Goal: Task Accomplishment & Management: Manage account settings

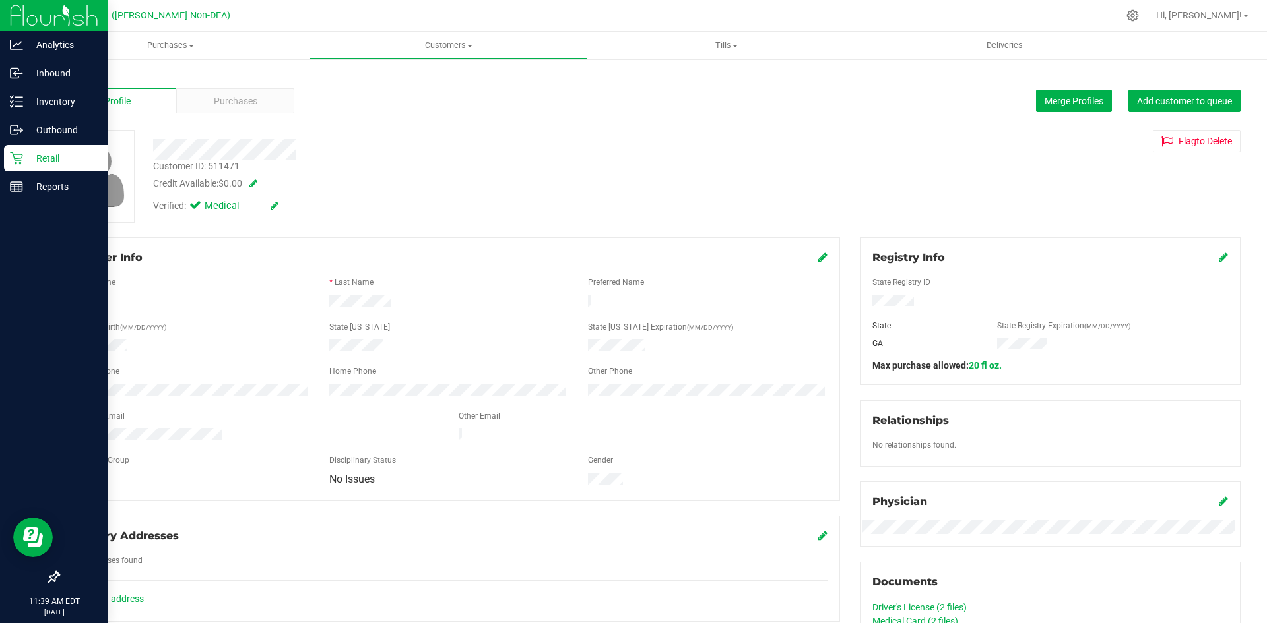
click at [51, 158] on p "Retail" at bounding box center [62, 158] width 79 height 16
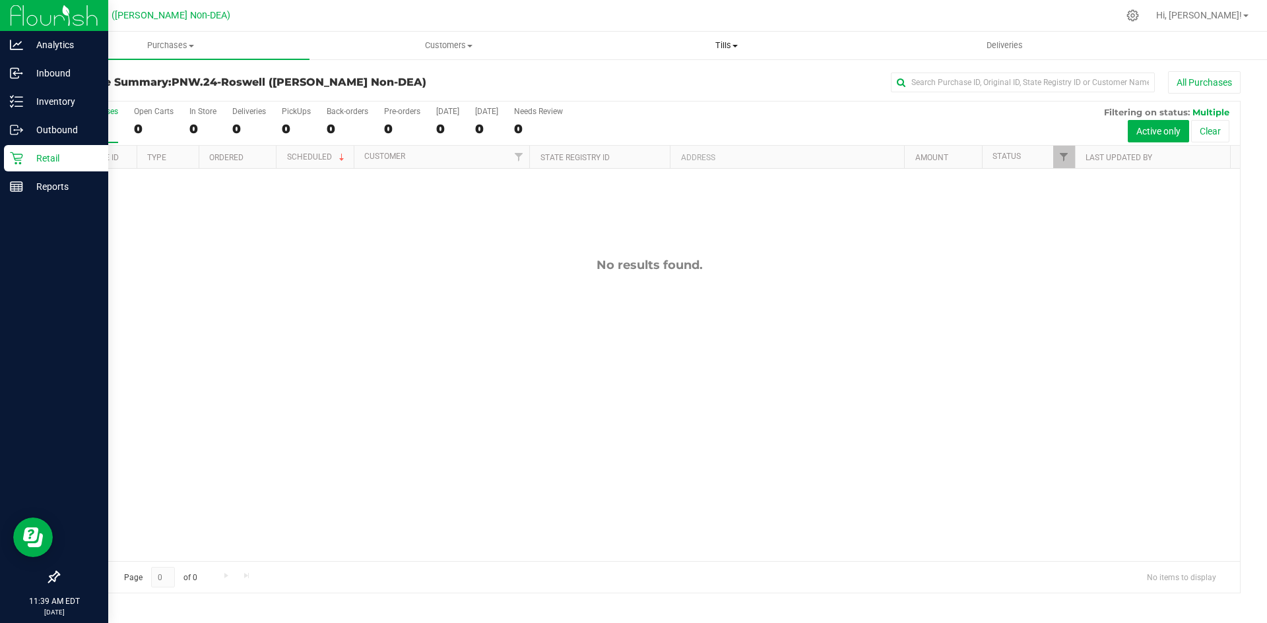
click at [743, 46] on span "Tills" at bounding box center [726, 46] width 276 height 12
click at [650, 79] on span "Manage tills" at bounding box center [631, 79] width 89 height 11
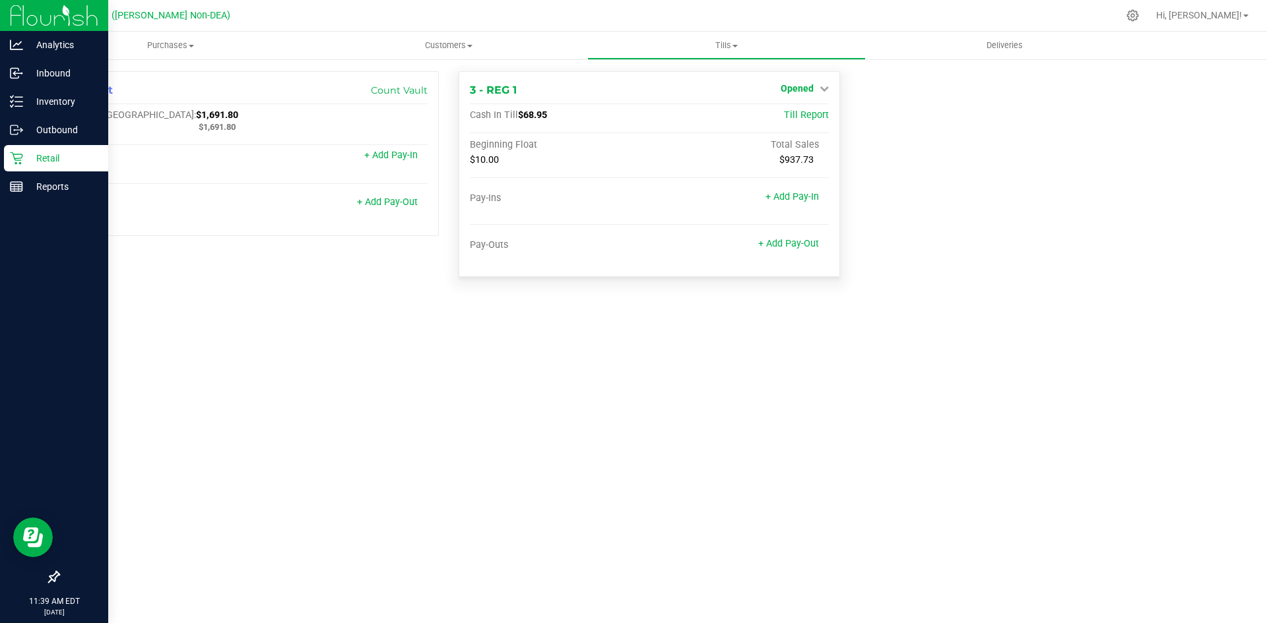
click at [824, 88] on icon at bounding box center [823, 88] width 9 height 9
click at [803, 113] on link "Close Till" at bounding box center [798, 116] width 36 height 11
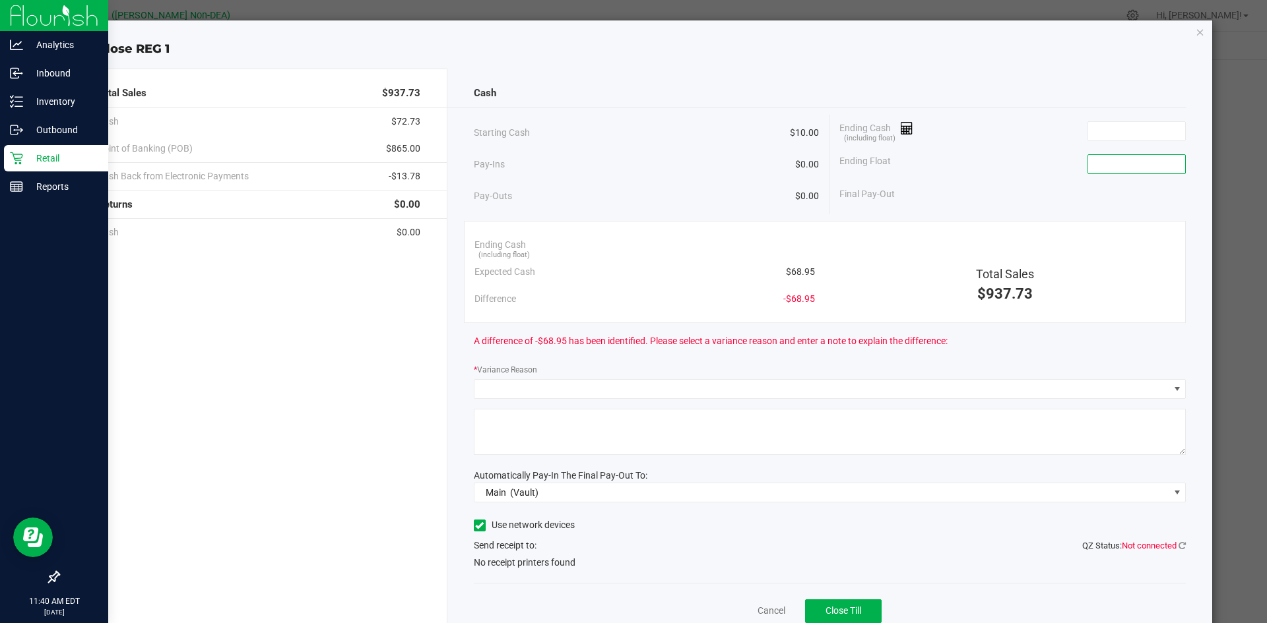
click at [1119, 169] on input at bounding box center [1136, 164] width 97 height 18
type input "$10.00"
click at [1100, 132] on input at bounding box center [1136, 131] width 97 height 18
type input "9"
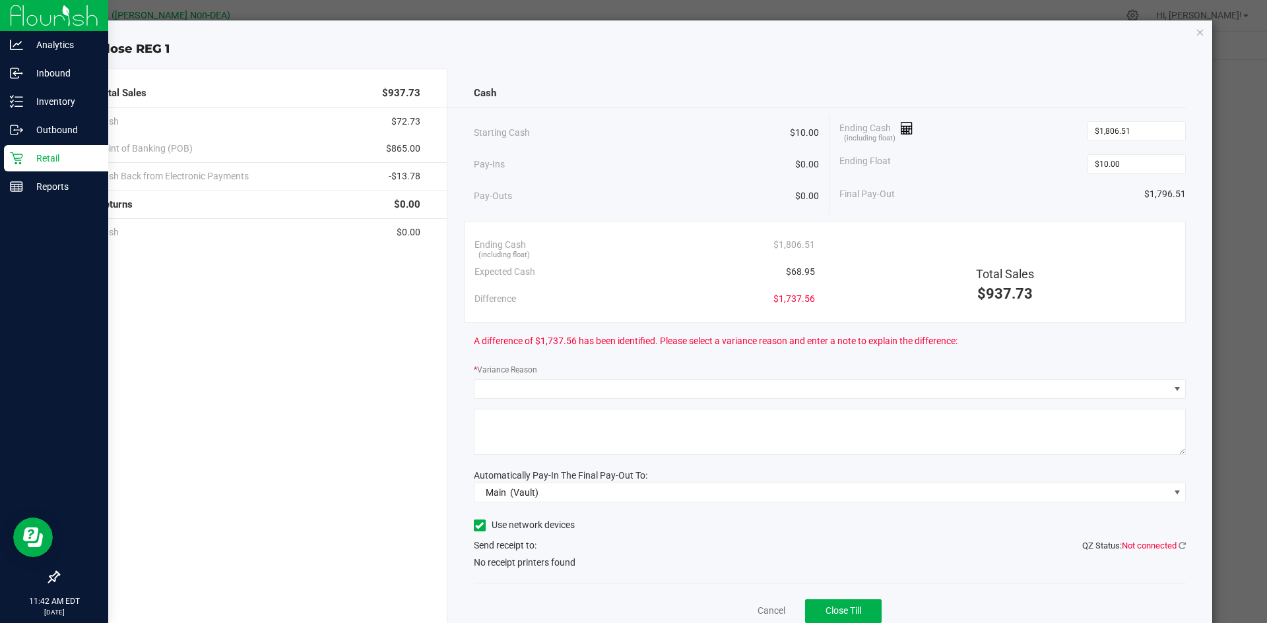
click at [653, 174] on div "Pay-Ins $0.00" at bounding box center [647, 164] width 346 height 27
type input "1806.51"
click at [1132, 136] on input "1806.51" at bounding box center [1136, 131] width 97 height 18
click at [668, 186] on div "Pay-Outs $0.00" at bounding box center [647, 196] width 346 height 36
click at [1149, 389] on span at bounding box center [821, 389] width 695 height 18
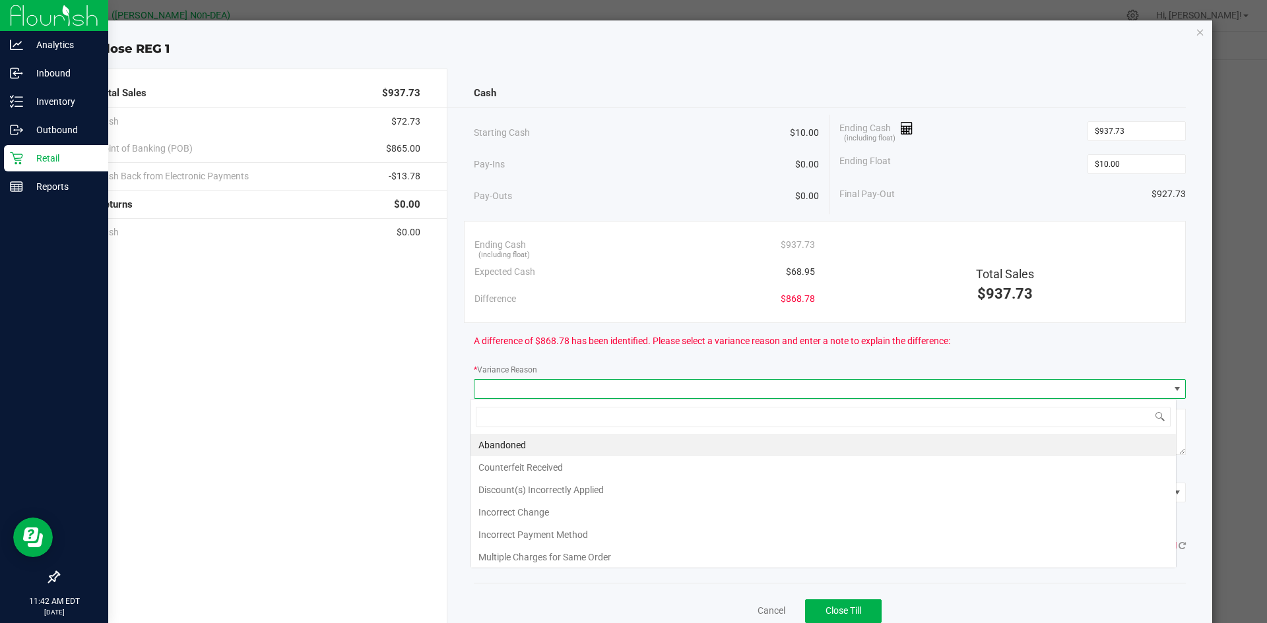
scroll to position [20, 706]
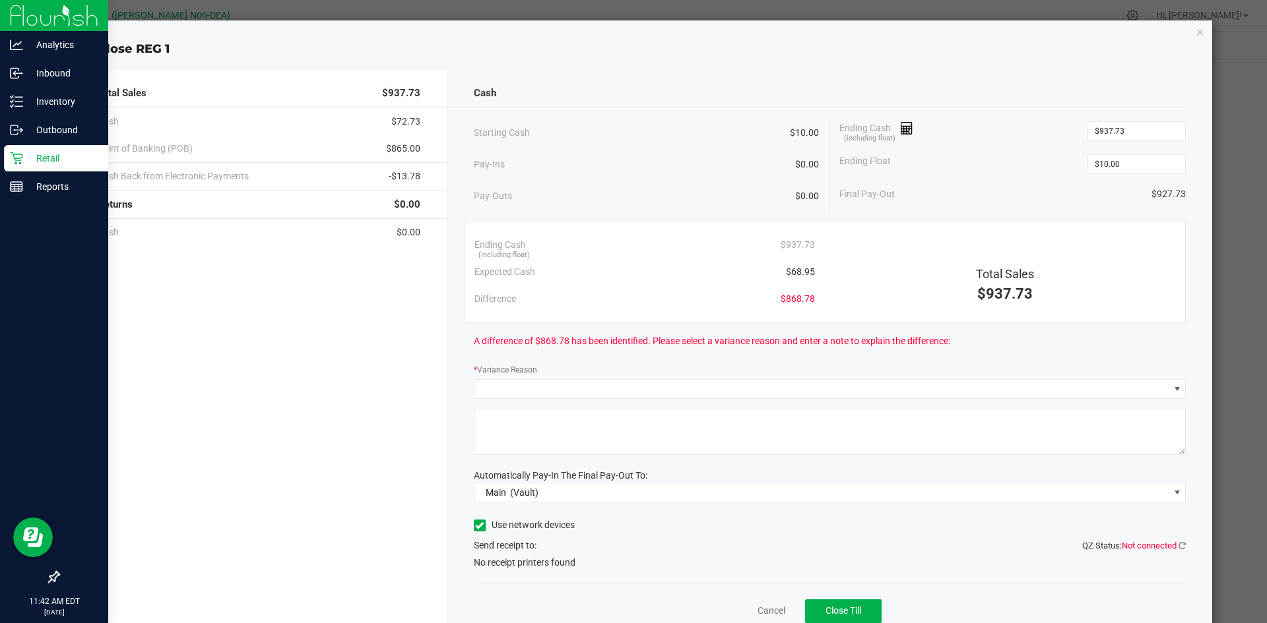
click at [401, 385] on div "Total Sales $937.73 Cash $72.73 Point of Banking (POB) $865.00 Cash Back from E…" at bounding box center [256, 363] width 383 height 588
click at [1136, 133] on input "937.73" at bounding box center [1136, 131] width 97 height 18
type input "1"
type input "$72.73"
click at [724, 140] on div "Starting Cash $10.00" at bounding box center [647, 133] width 346 height 36
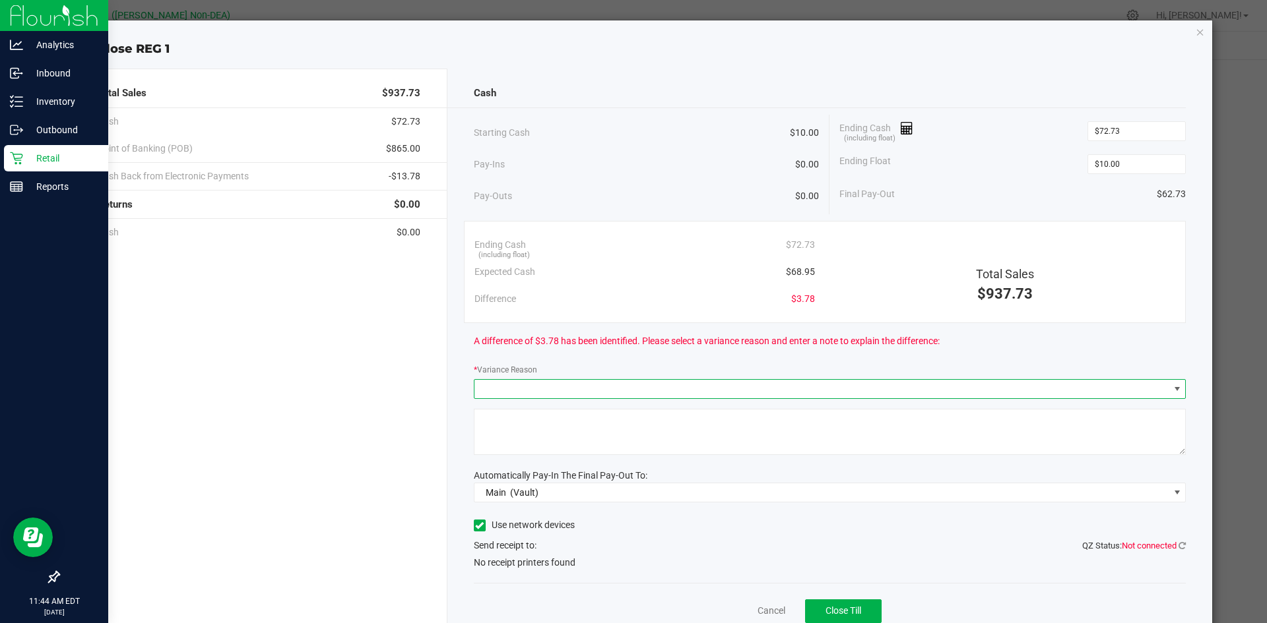
click at [910, 388] on span at bounding box center [821, 389] width 695 height 18
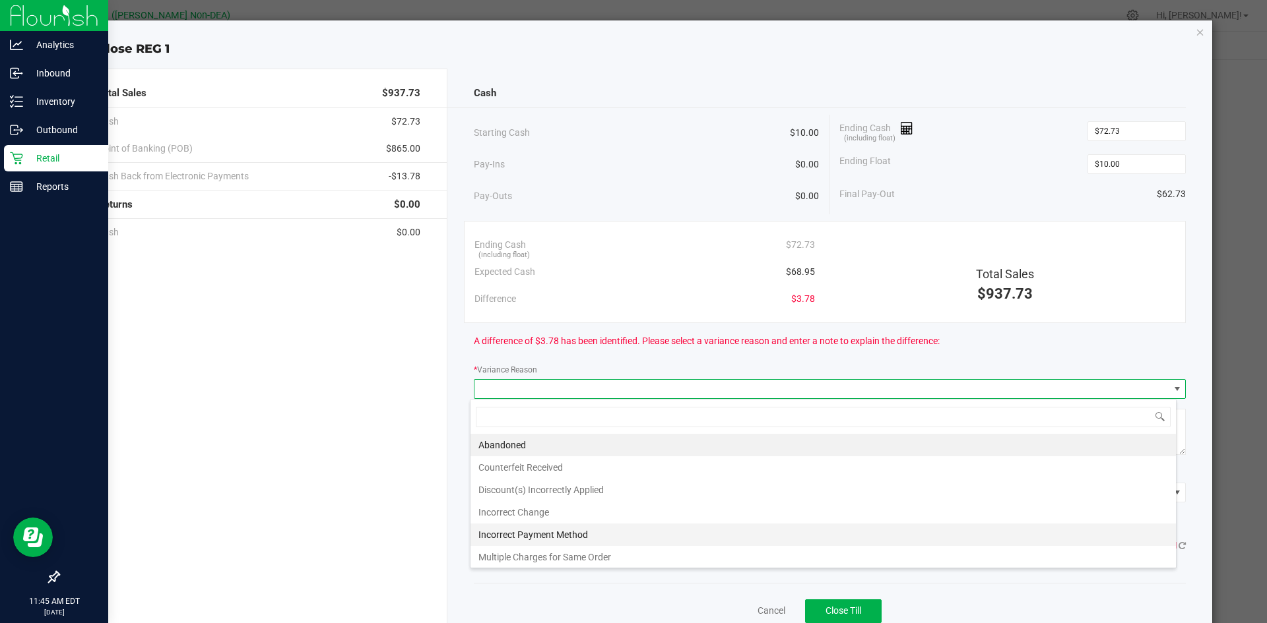
click at [528, 536] on li "Incorrect Payment Method" at bounding box center [822, 535] width 705 height 22
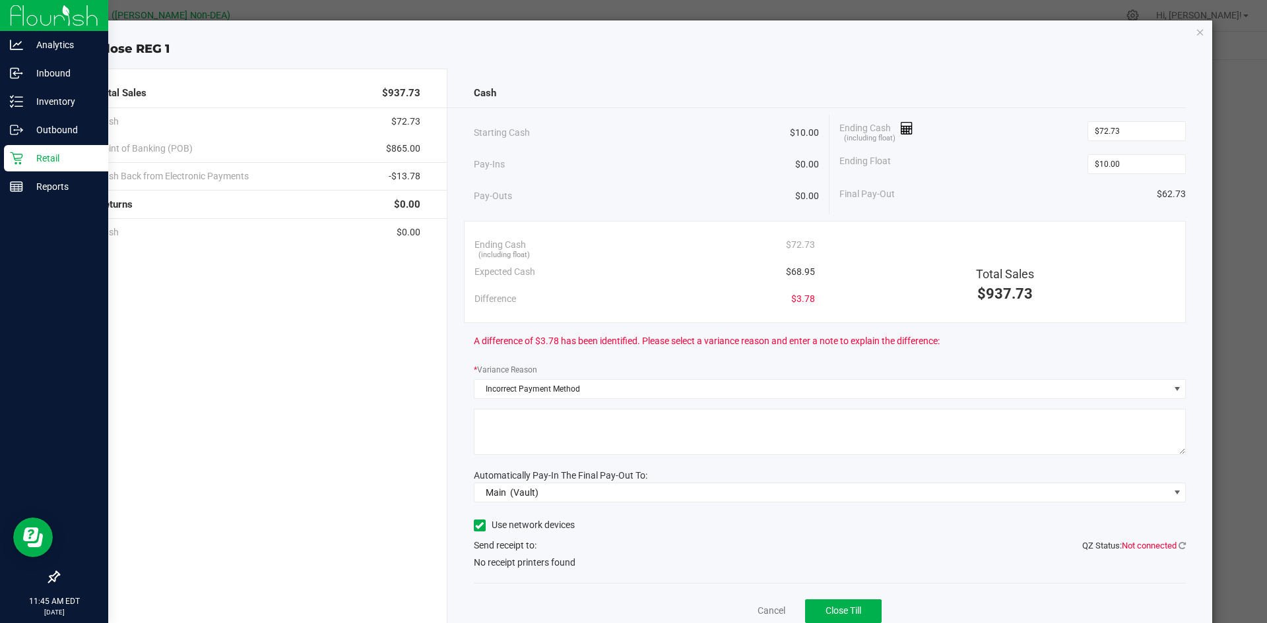
click at [588, 433] on textarea at bounding box center [830, 432] width 712 height 46
click at [1178, 545] on icon at bounding box center [1181, 546] width 7 height 9
click at [838, 607] on span "Close Till" at bounding box center [843, 611] width 36 height 11
click at [569, 436] on textarea at bounding box center [830, 432] width 712 height 46
type textarea "nothing is wrong just want to close till"
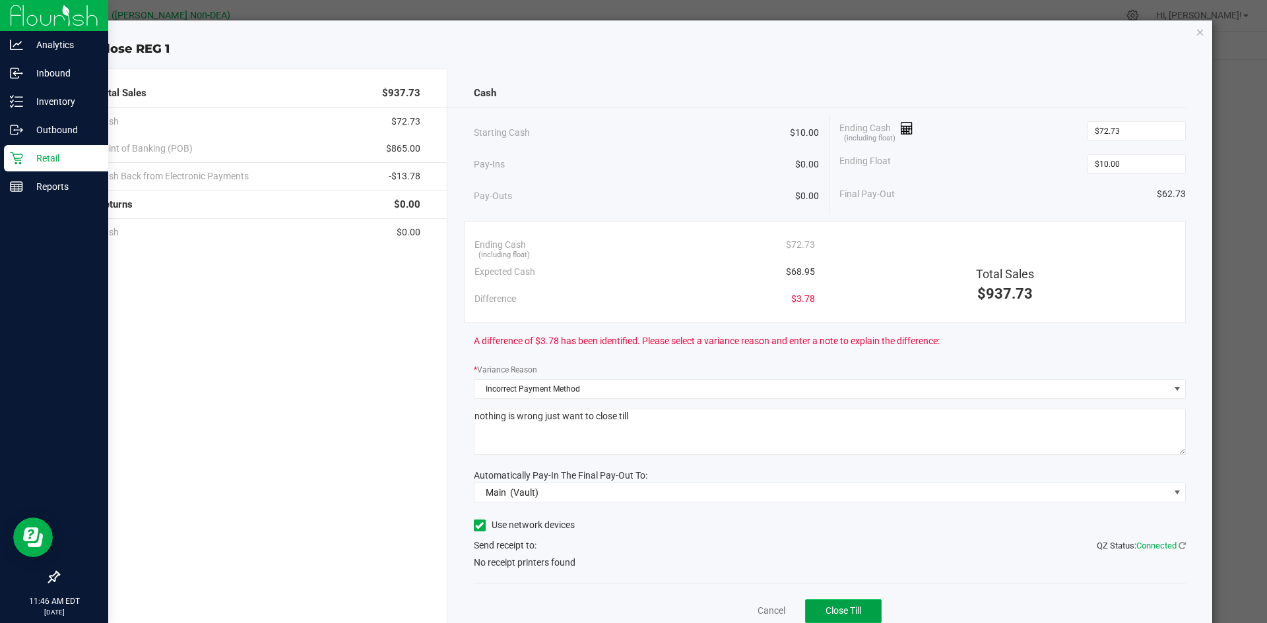
click at [834, 612] on span "Close Till" at bounding box center [843, 611] width 36 height 11
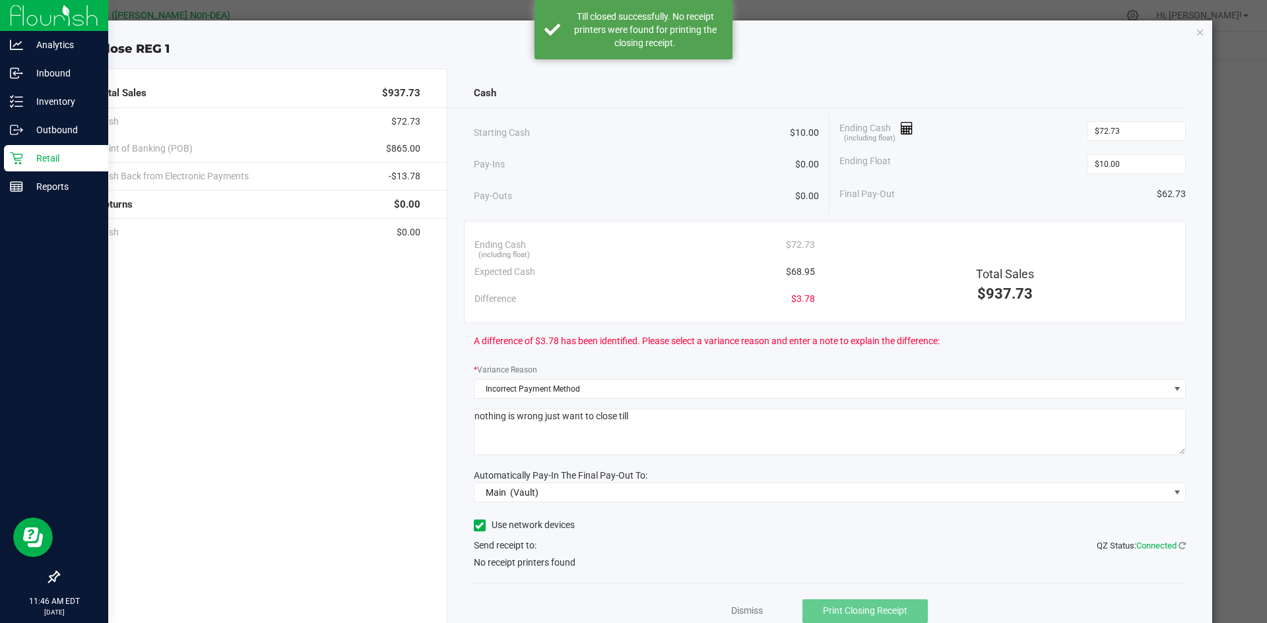
click at [327, 388] on div "Total Sales $937.73 Cash $72.73 Point of Banking (POB) $865.00 Cash Back from E…" at bounding box center [256, 363] width 383 height 588
click at [1195, 33] on icon "button" at bounding box center [1199, 32] width 9 height 16
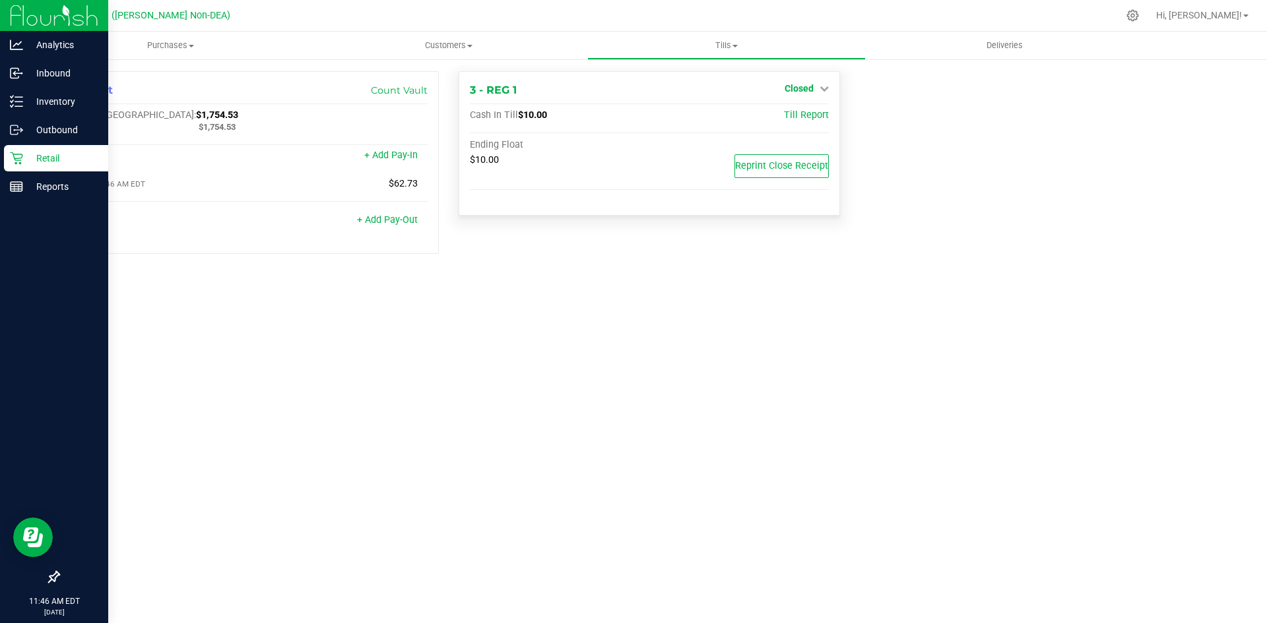
click at [821, 89] on icon at bounding box center [823, 88] width 9 height 9
click at [803, 88] on span "Closed" at bounding box center [798, 88] width 29 height 11
click at [778, 168] on span "Reprint Close Receipt" at bounding box center [781, 165] width 93 height 11
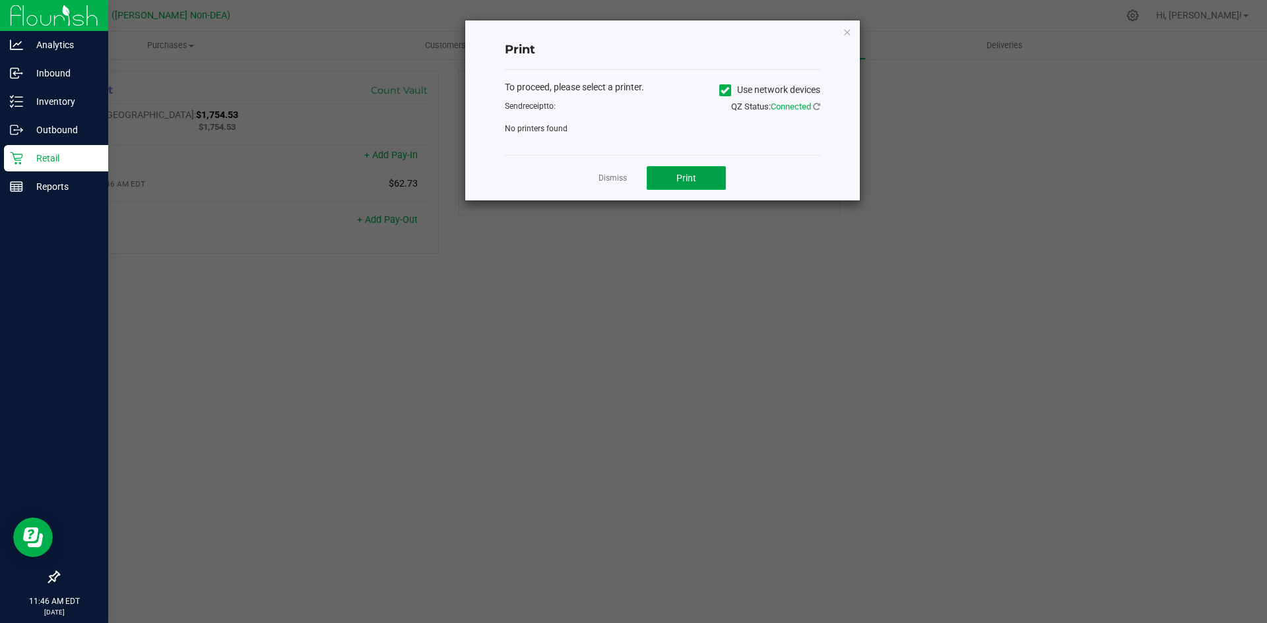
click at [697, 177] on button "Print" at bounding box center [685, 178] width 79 height 24
click at [846, 32] on icon "button" at bounding box center [846, 32] width 9 height 16
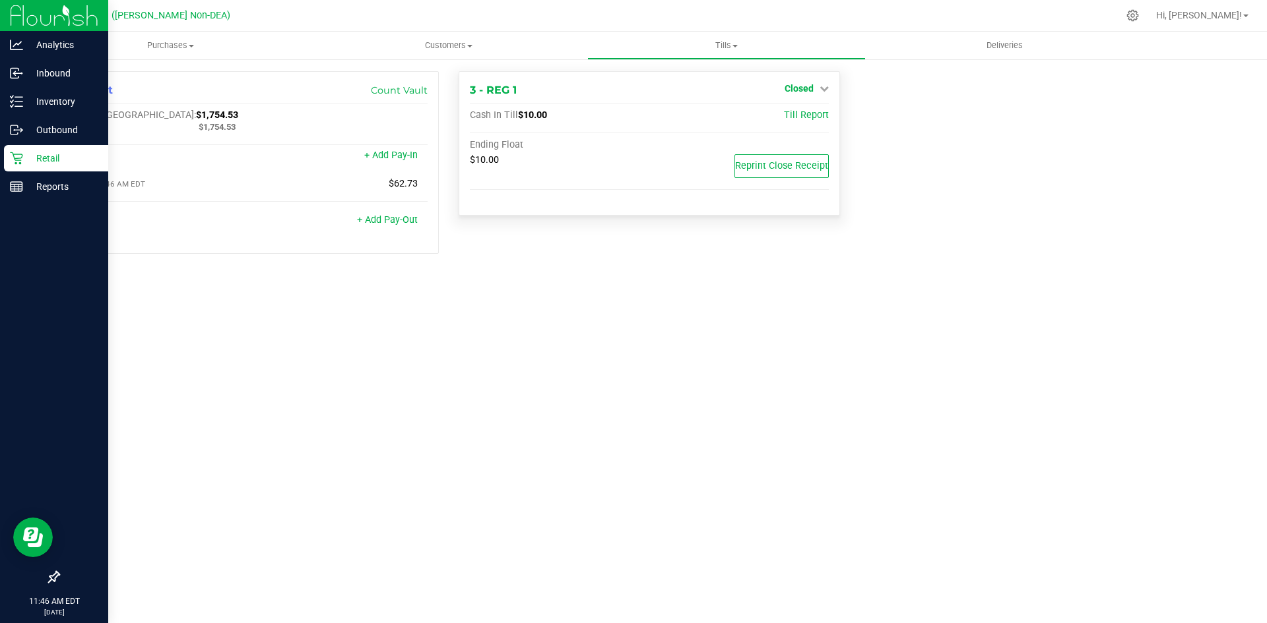
click at [825, 86] on icon at bounding box center [823, 88] width 9 height 9
click at [804, 117] on link "Open Till" at bounding box center [798, 116] width 35 height 11
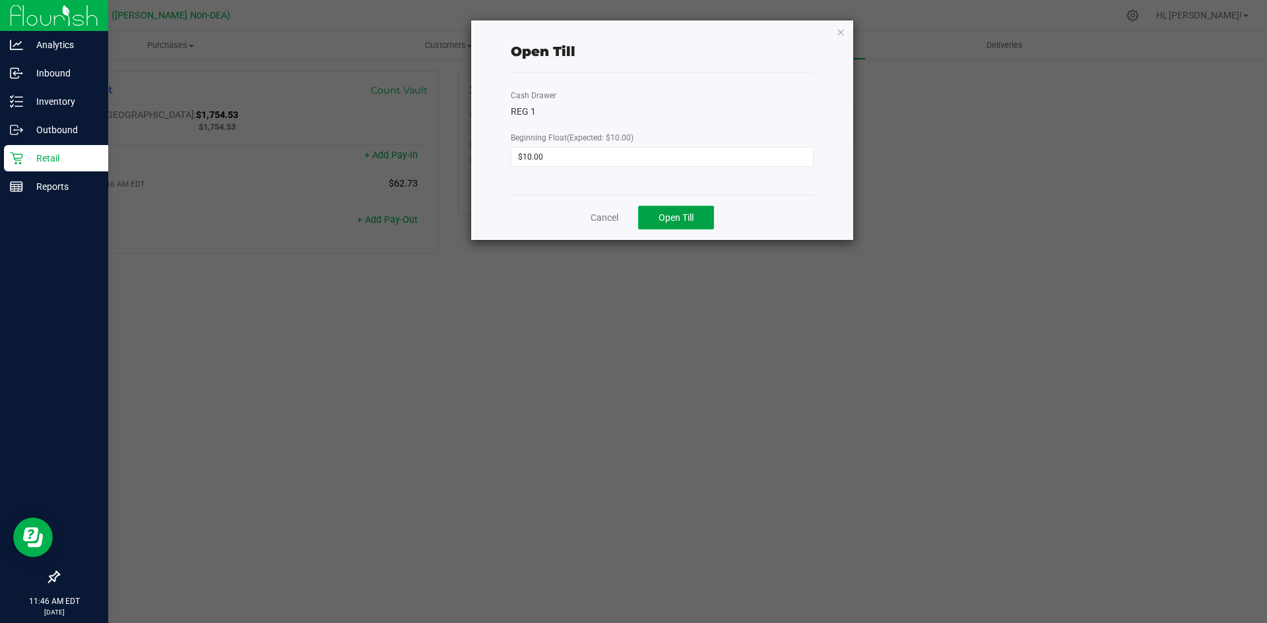
click at [683, 220] on span "Open Till" at bounding box center [675, 217] width 35 height 11
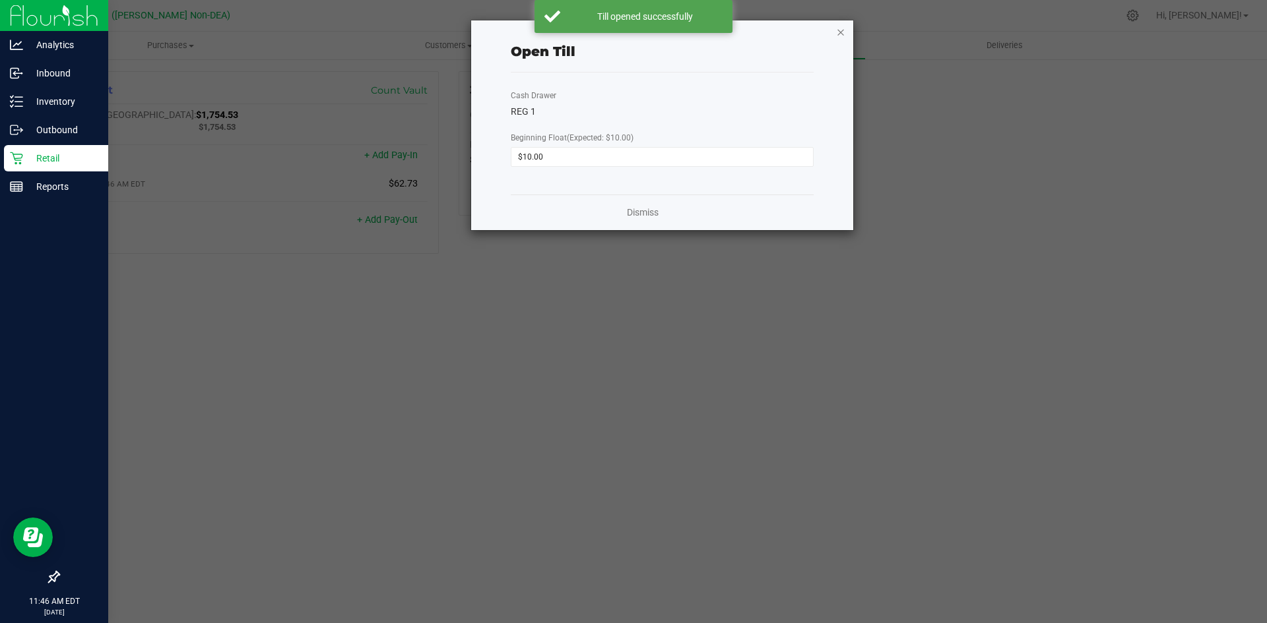
click at [840, 30] on icon "button" at bounding box center [840, 32] width 9 height 16
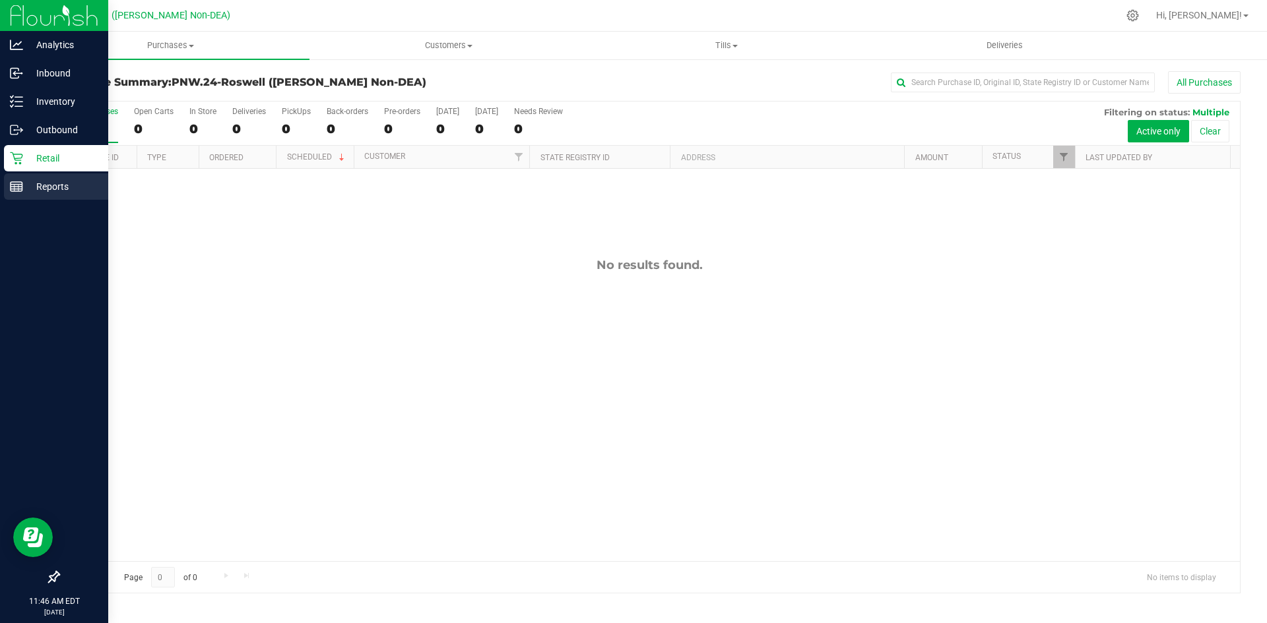
click at [43, 185] on p "Reports" at bounding box center [62, 187] width 79 height 16
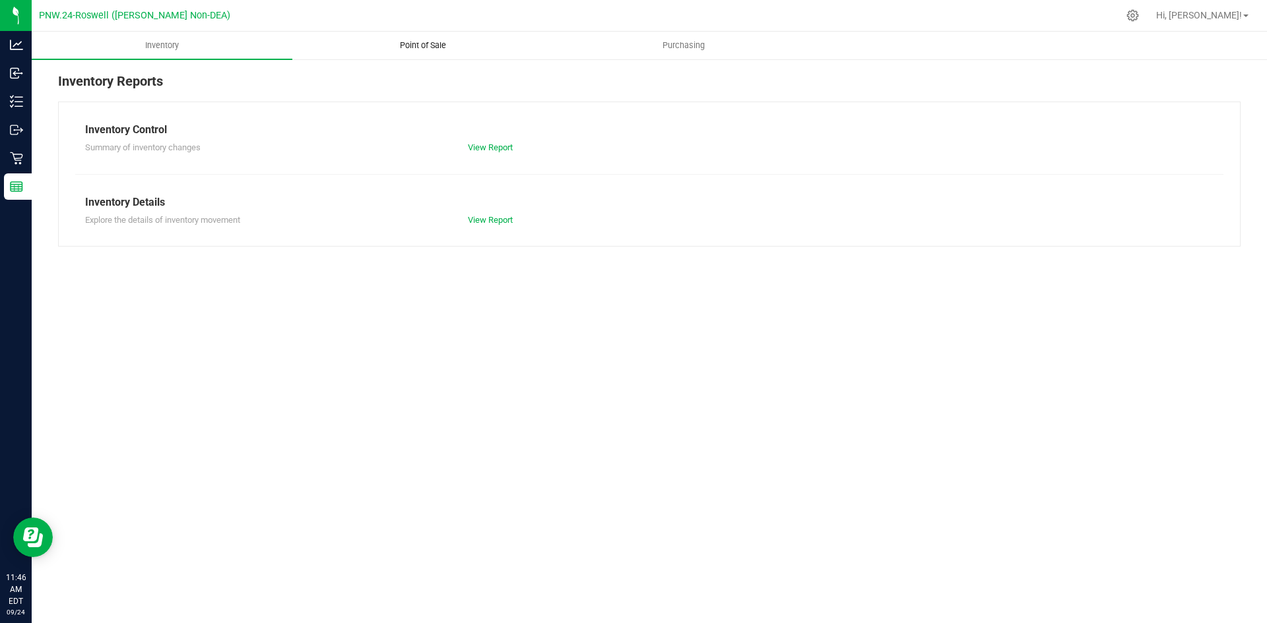
click at [435, 41] on span "Point of Sale" at bounding box center [423, 46] width 82 height 12
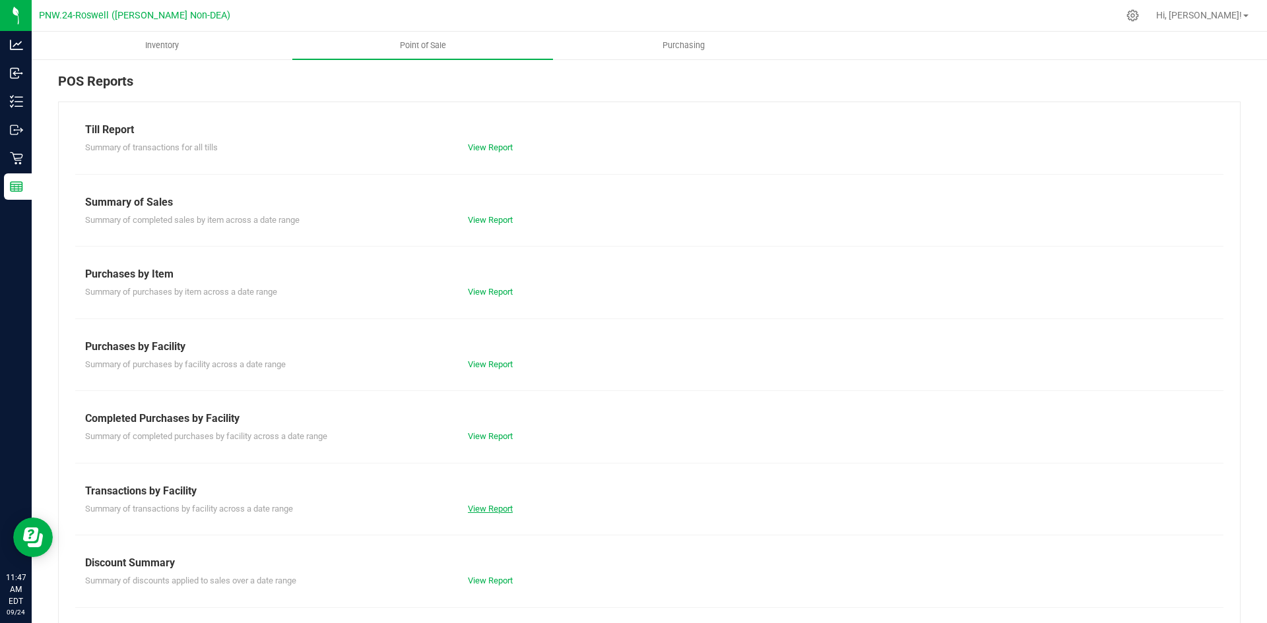
click at [495, 506] on link "View Report" at bounding box center [490, 509] width 45 height 10
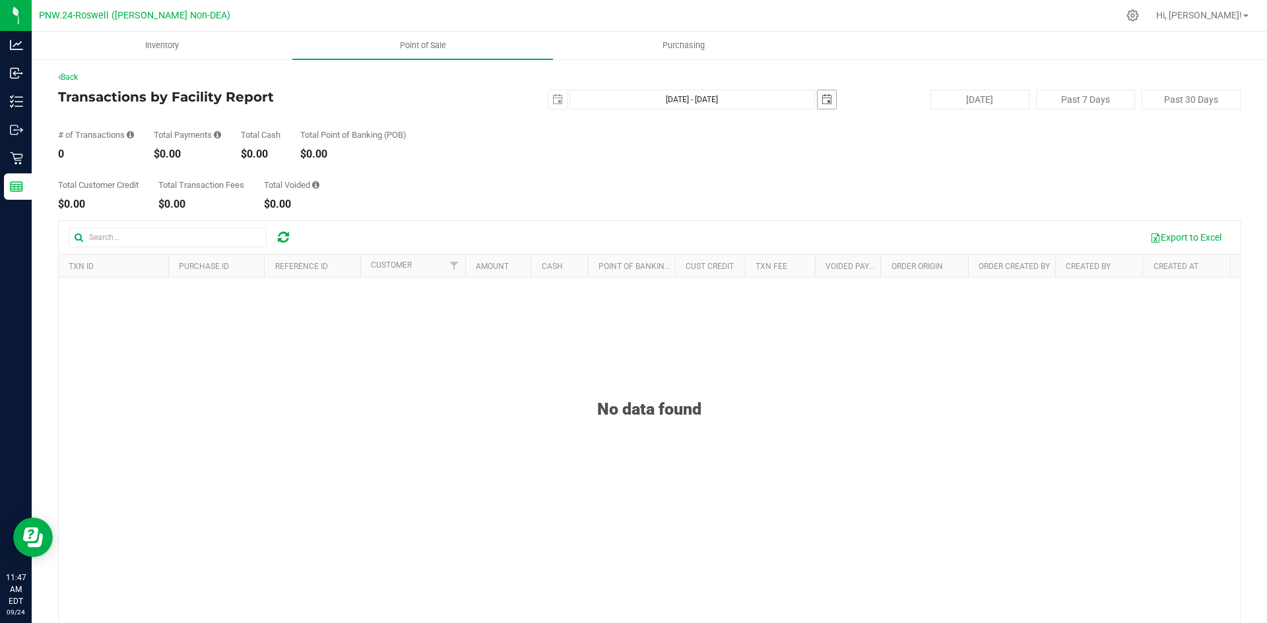
click at [821, 104] on span "select" at bounding box center [826, 99] width 11 height 11
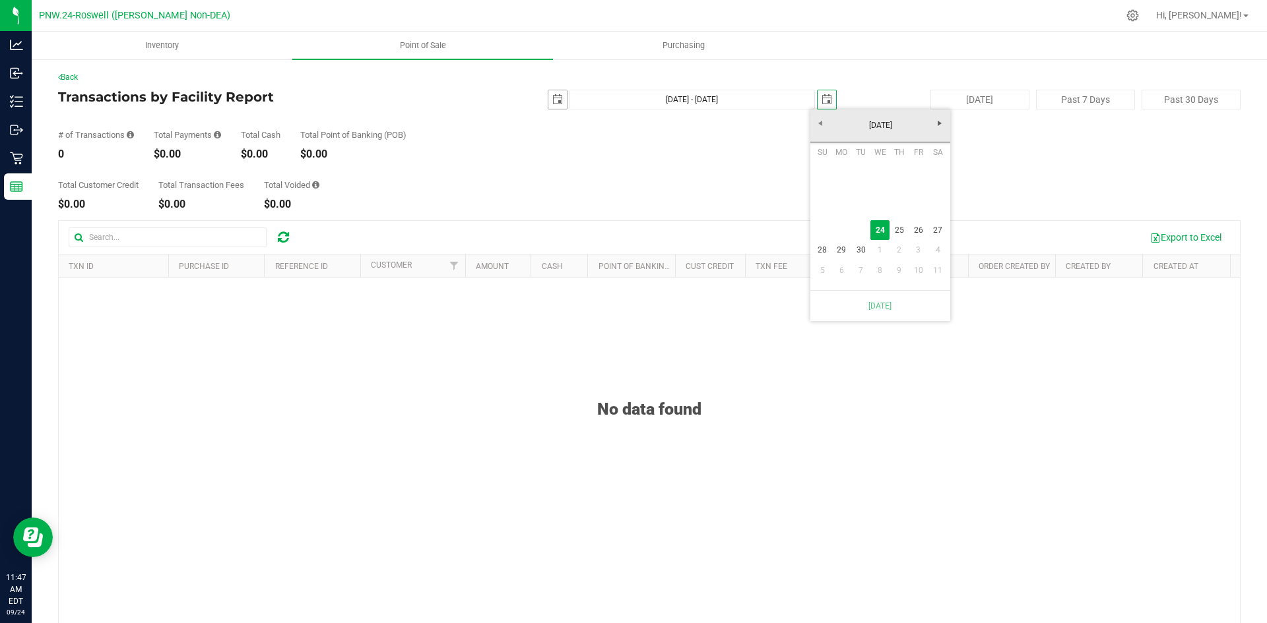
click at [552, 100] on span "select" at bounding box center [557, 99] width 11 height 11
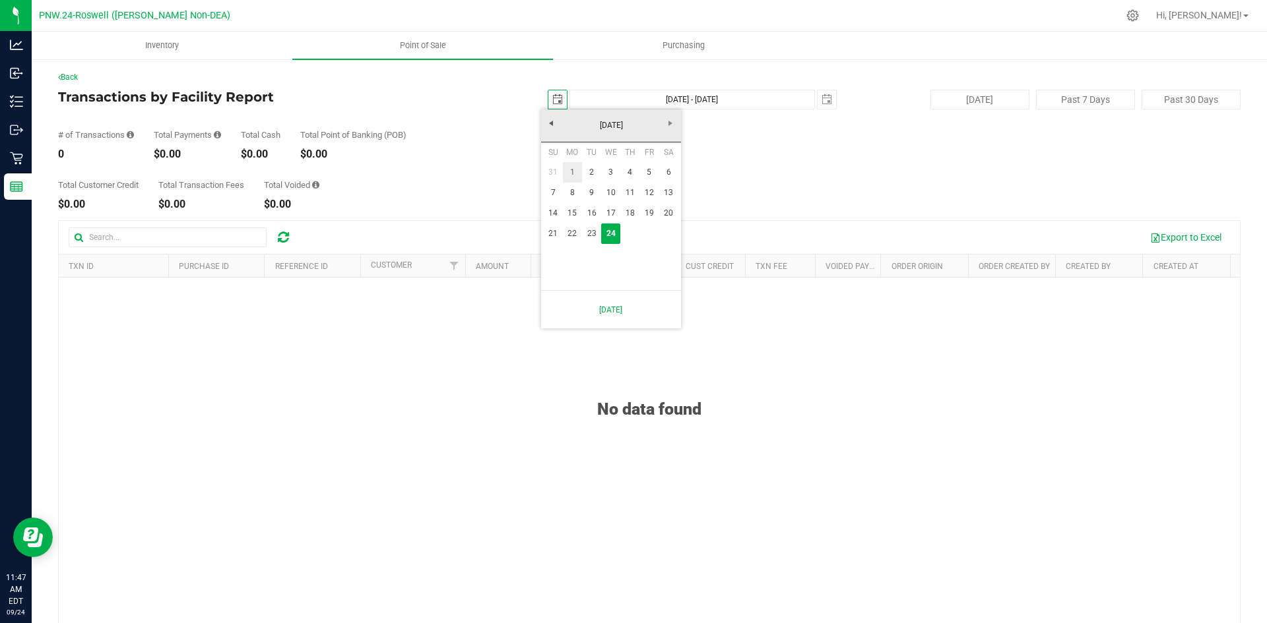
click at [568, 172] on link "1" at bounding box center [572, 172] width 19 height 20
type input "[DATE]"
type input "[DATE] - [DATE]"
